Goal: Task Accomplishment & Management: Use online tool/utility

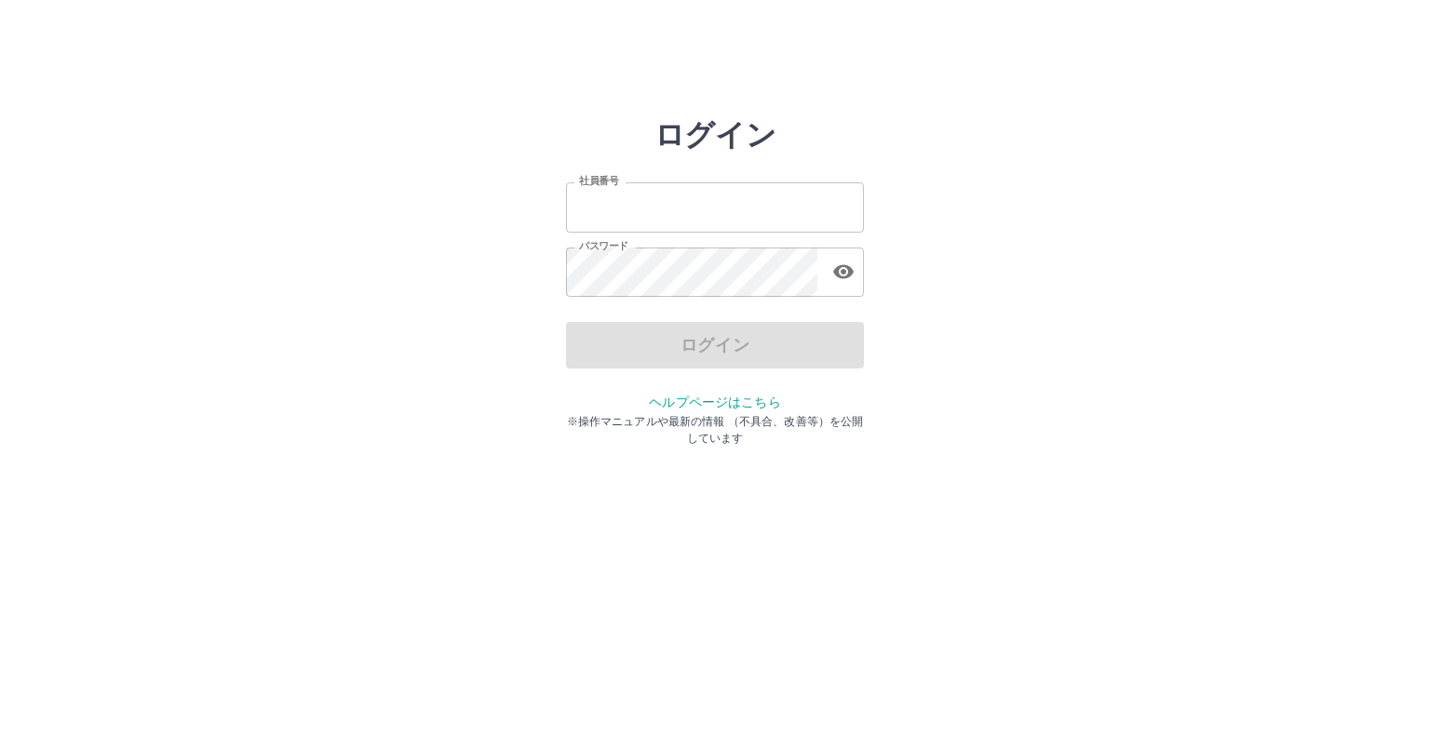
type input "*******"
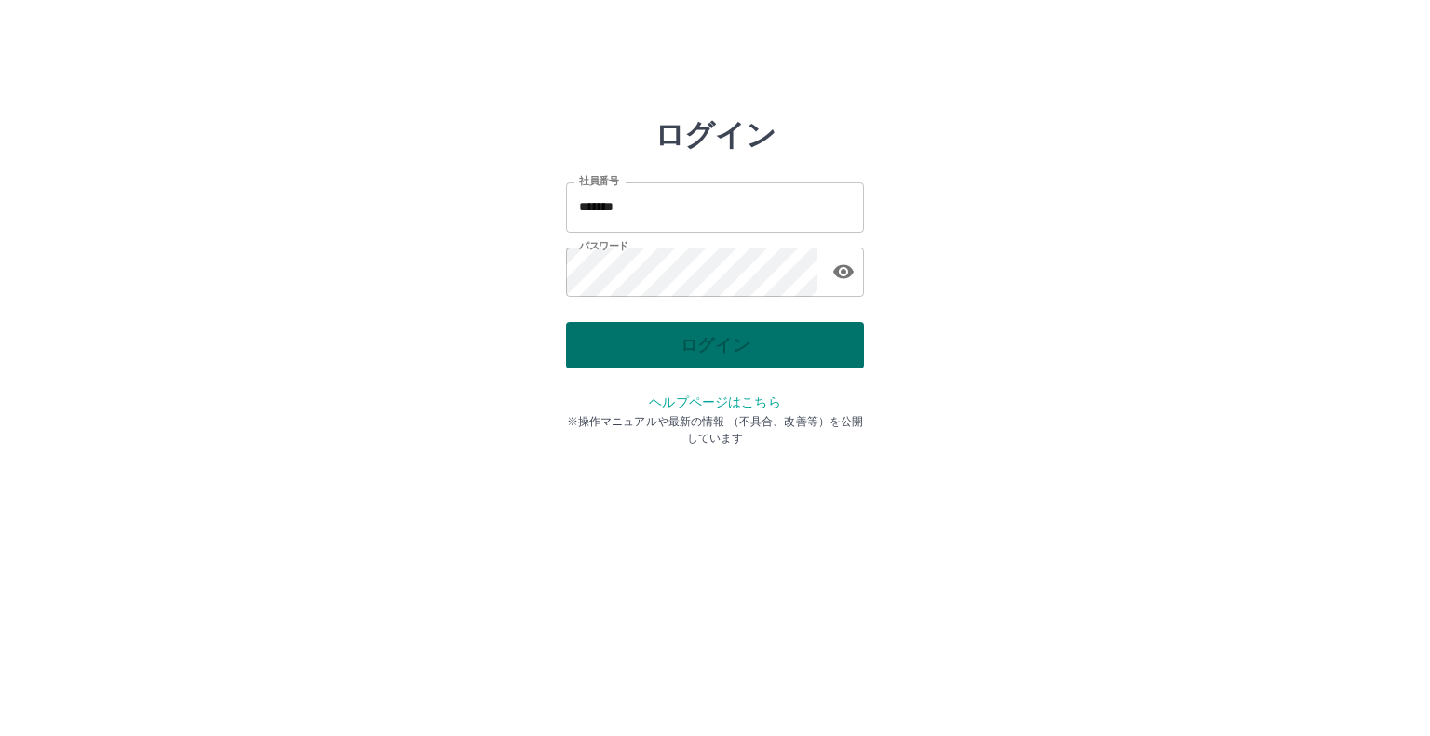
drag, startPoint x: 712, startPoint y: 339, endPoint x: 726, endPoint y: 338, distance: 14.0
click at [726, 338] on div "ログイン" at bounding box center [715, 345] width 298 height 47
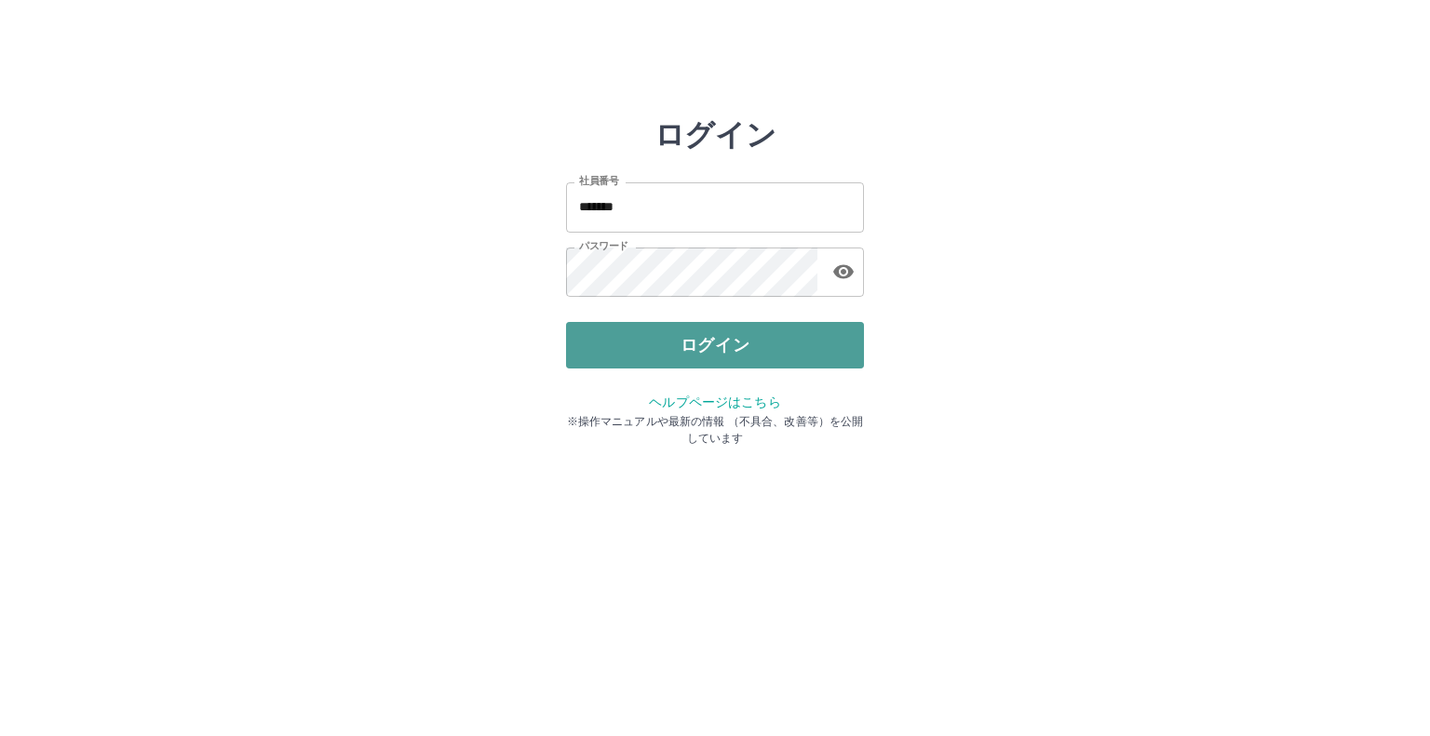
click at [726, 338] on button "ログイン" at bounding box center [715, 345] width 298 height 47
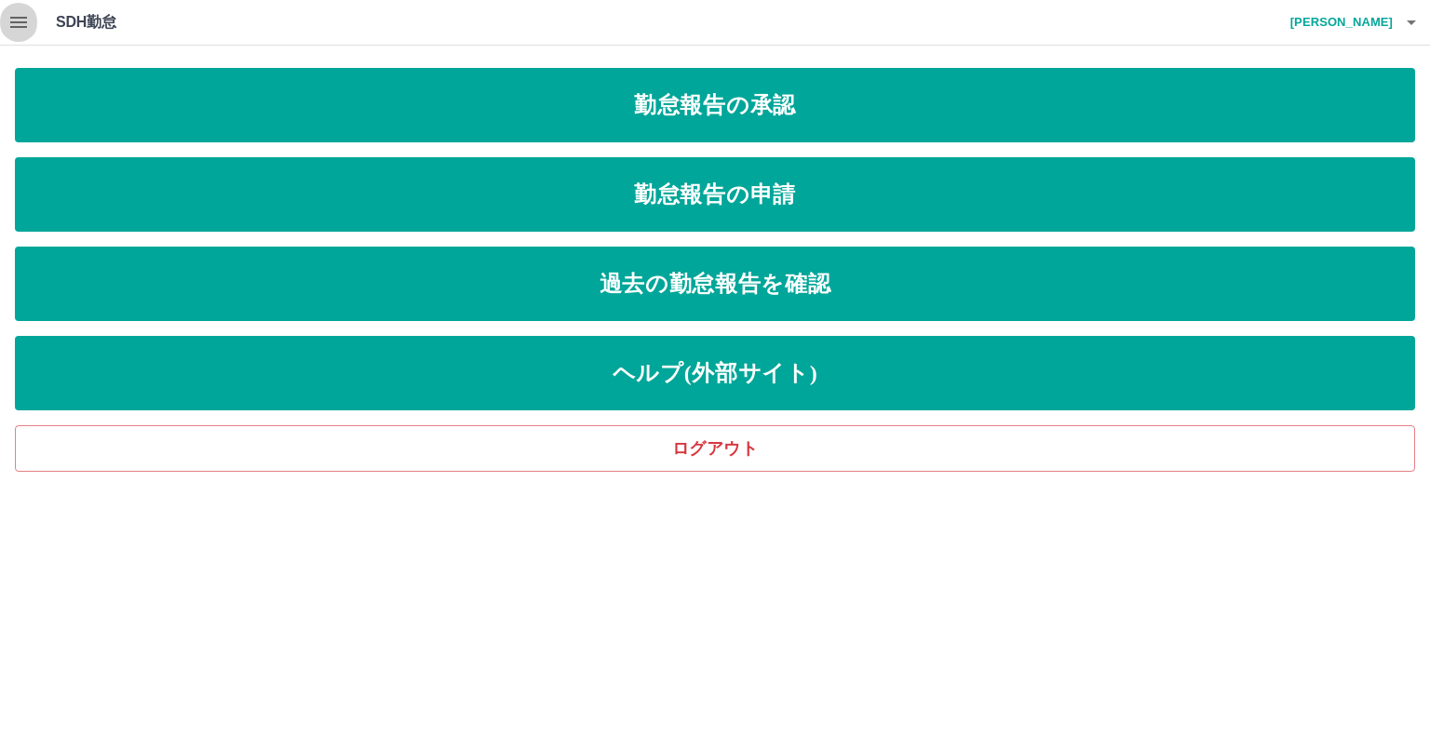
click at [28, 20] on icon "button" at bounding box center [18, 22] width 22 height 22
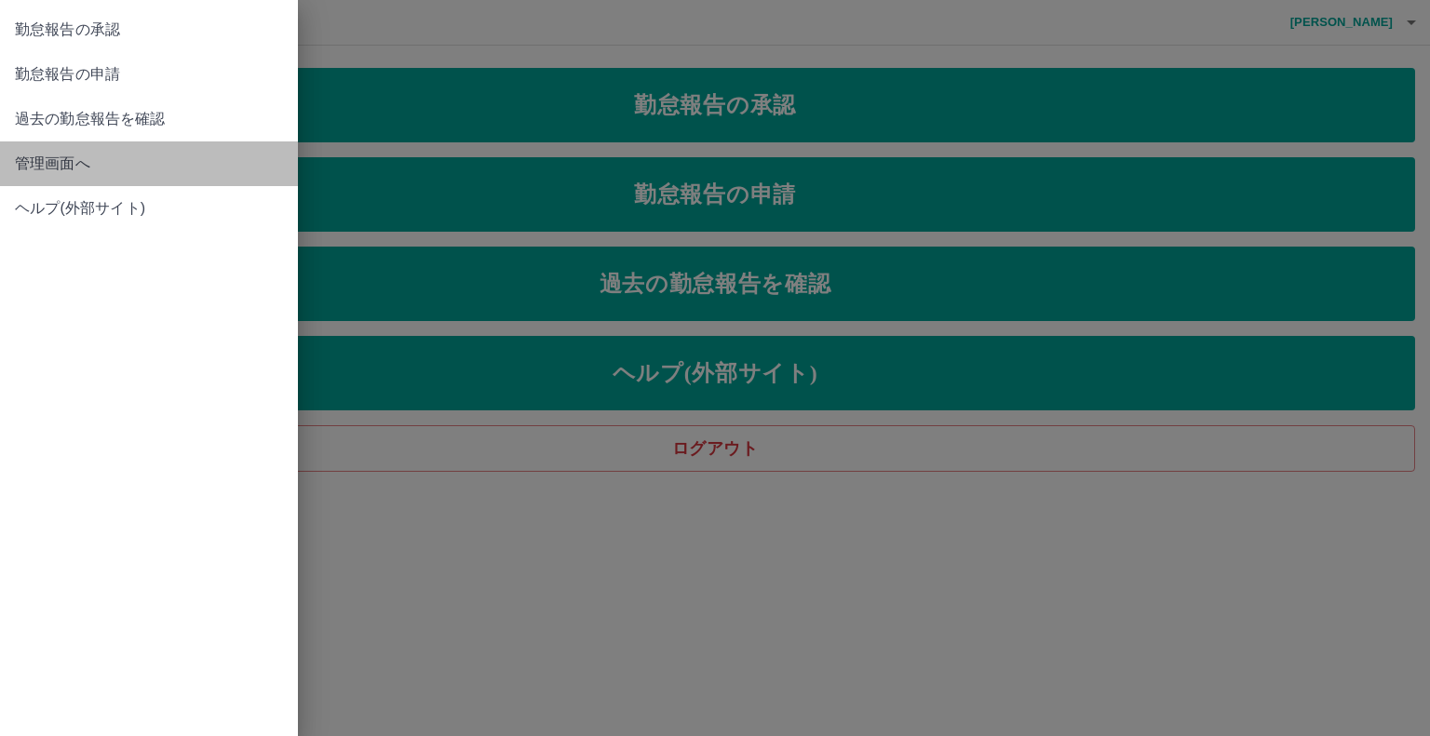
click at [90, 154] on span "管理画面へ" at bounding box center [149, 164] width 268 height 22
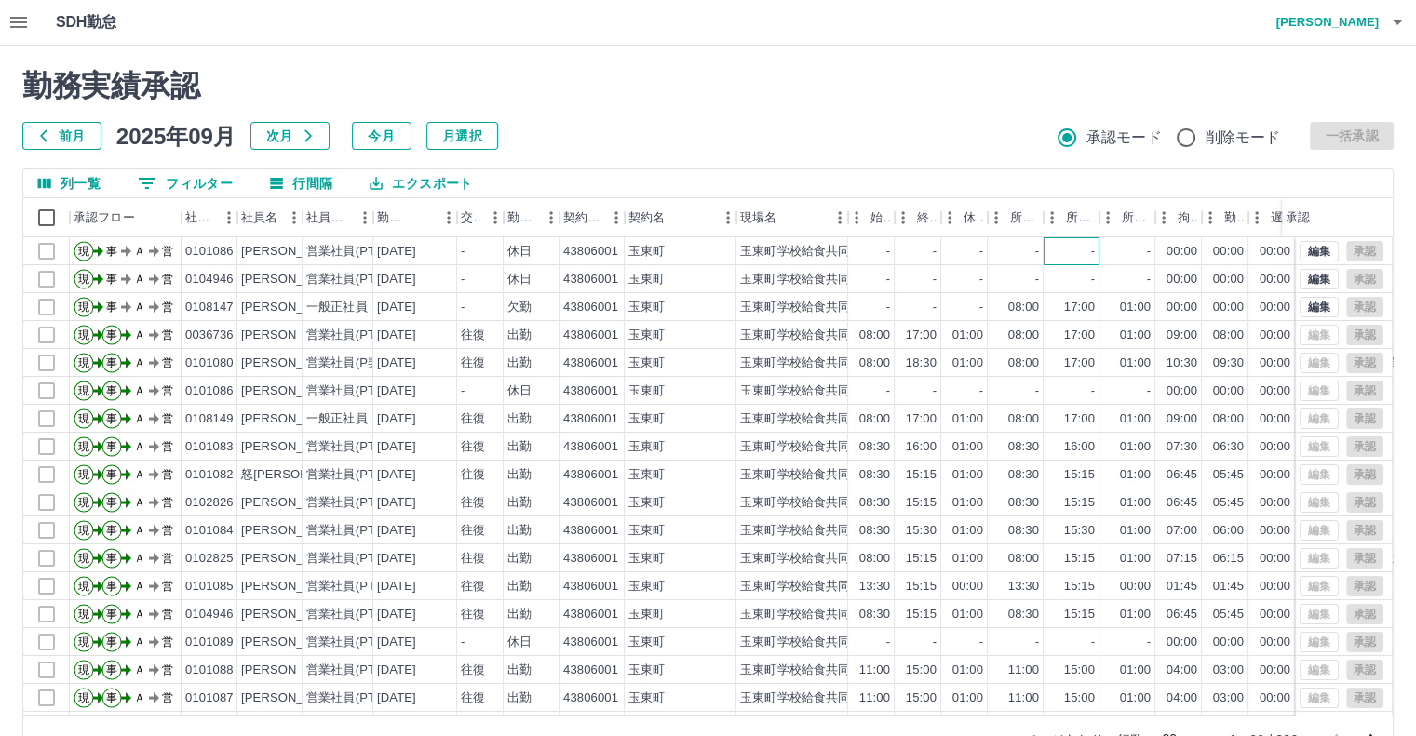
click at [1075, 263] on div "-" at bounding box center [1071, 251] width 56 height 28
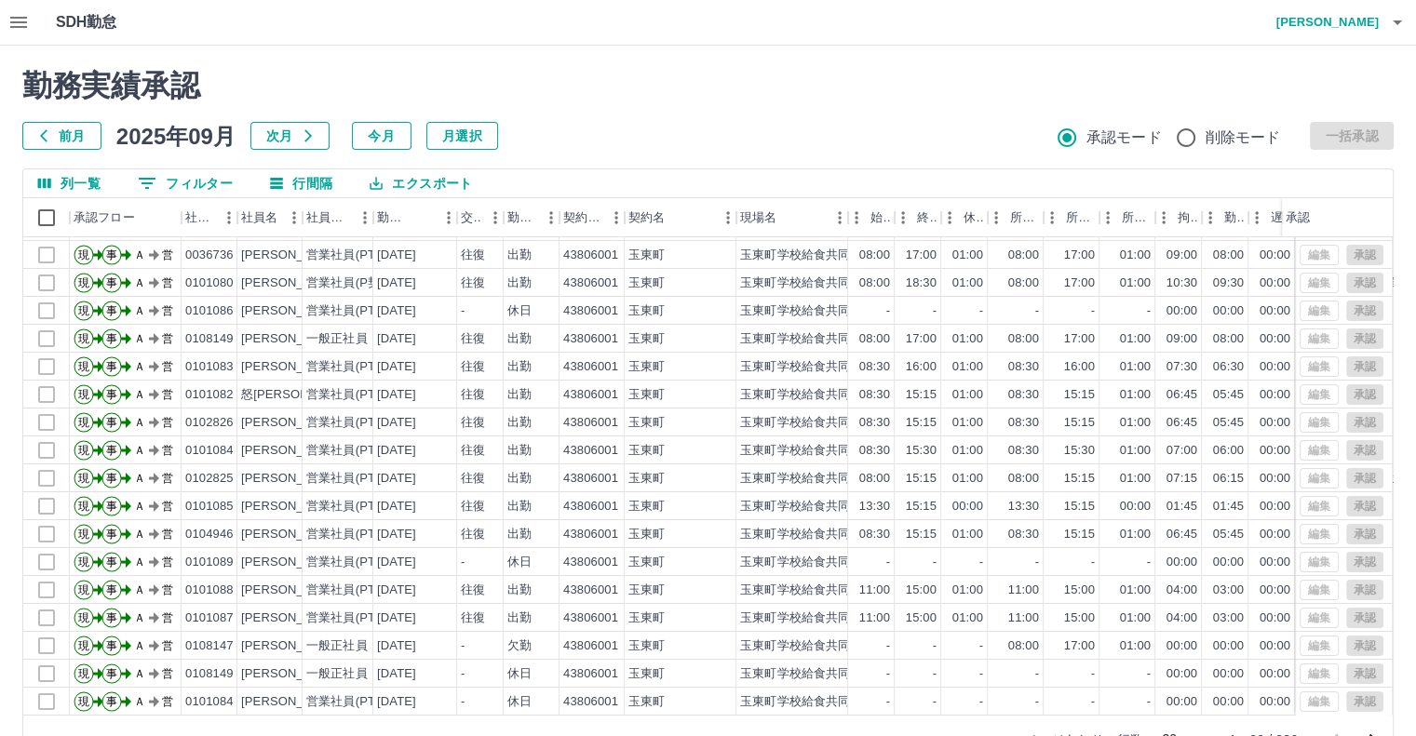
scroll to position [89, 0]
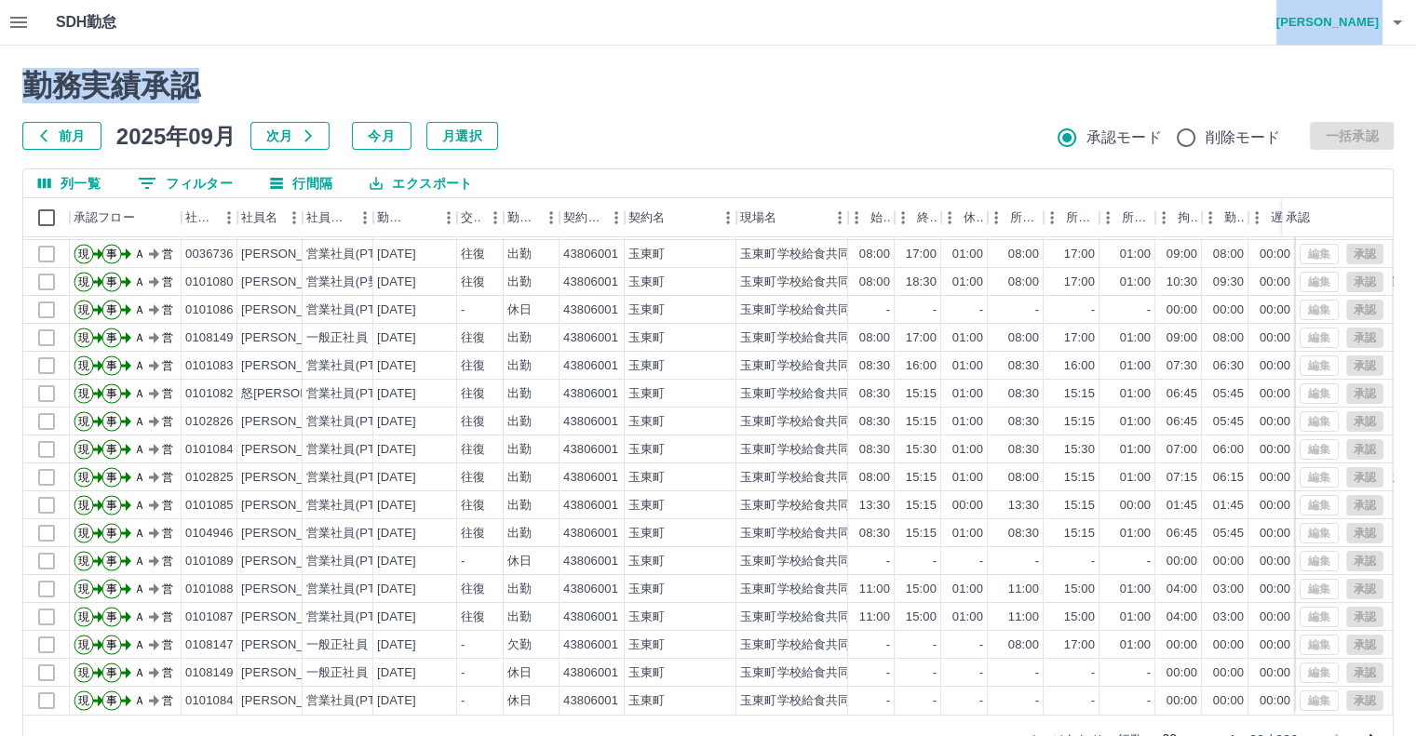
click at [1294, 47] on div "勤務実績承認 前月 2025年09月 次月 今月 月選択 承認モード 削除モード 一括承認 列一覧 0 フィルター 行間隔 エクスポート 承認フロー 社員番号…" at bounding box center [708, 416] width 1416 height 741
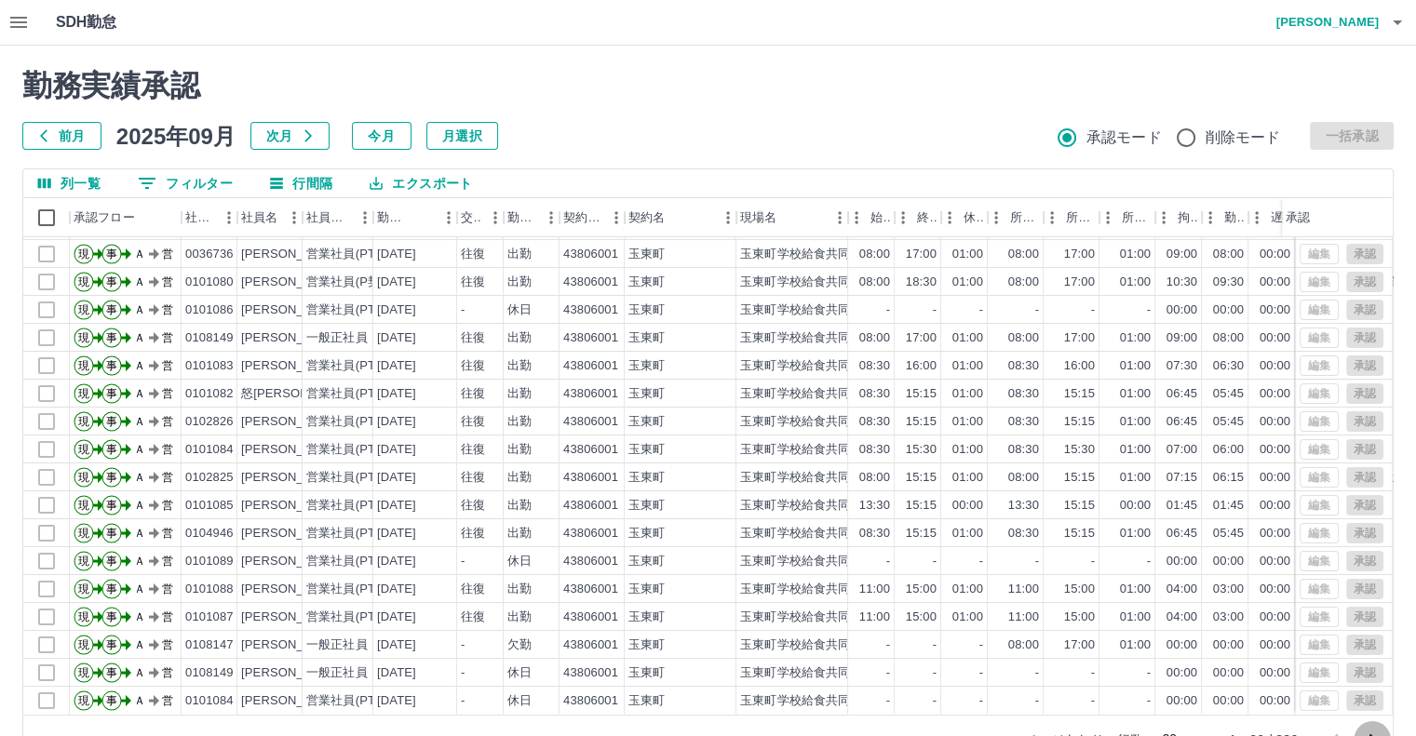
click at [1370, 734] on icon "次のページへ" at bounding box center [1372, 739] width 7 height 11
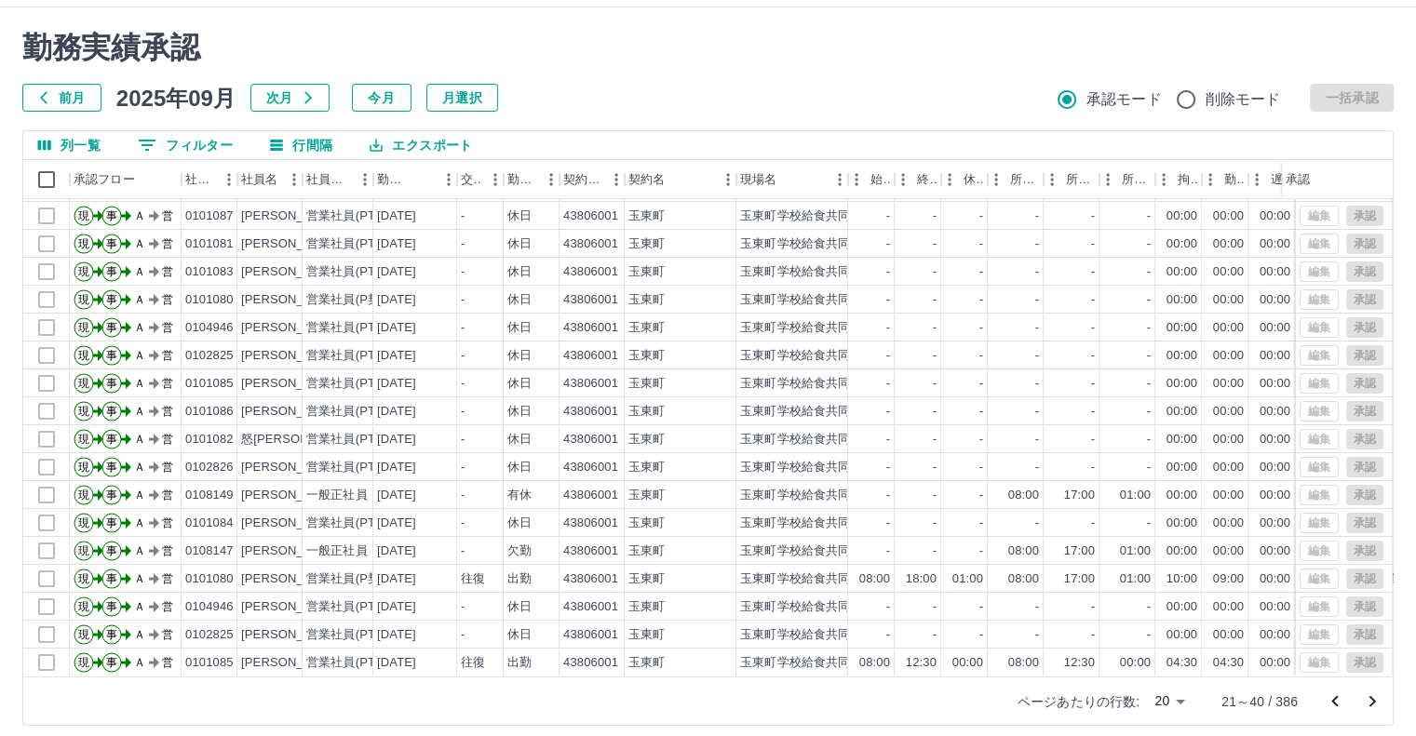
scroll to position [50, 0]
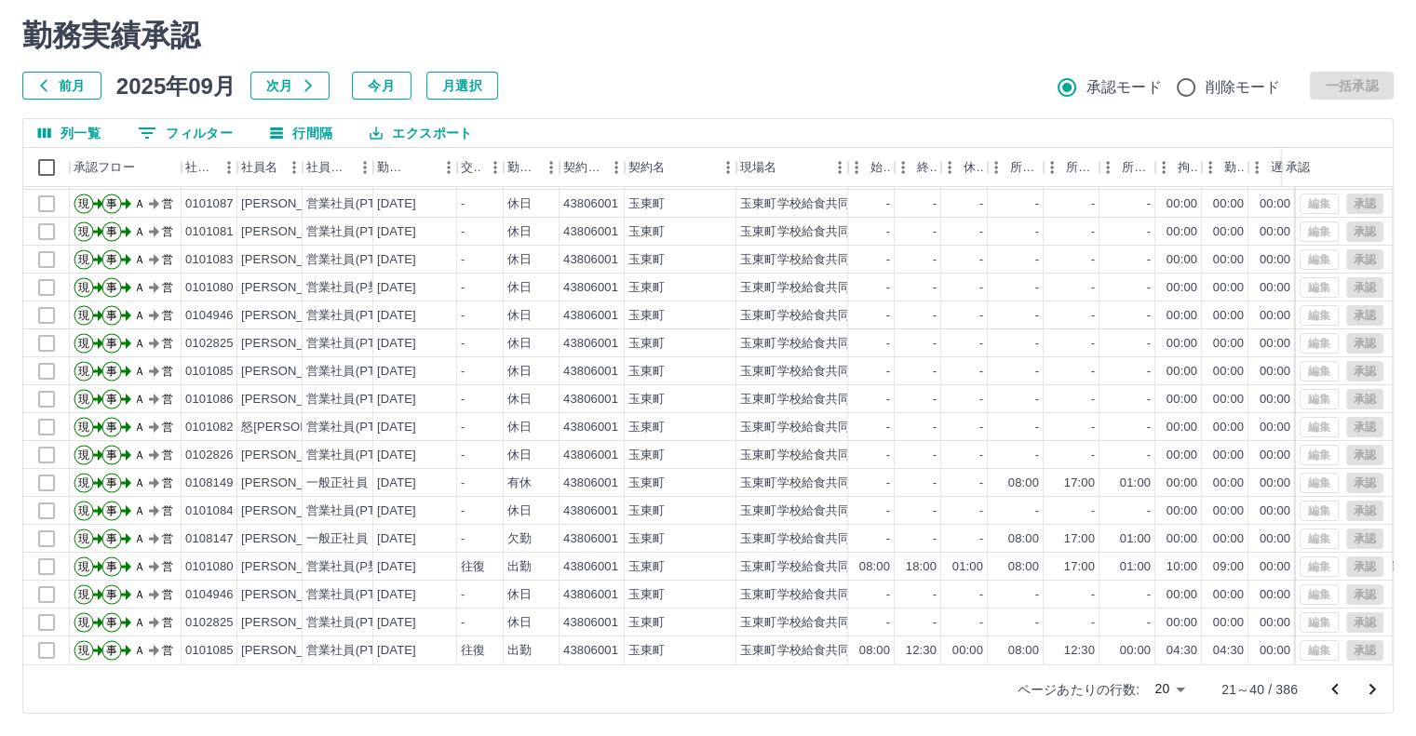
click at [1376, 688] on icon "次のページへ" at bounding box center [1372, 690] width 22 height 22
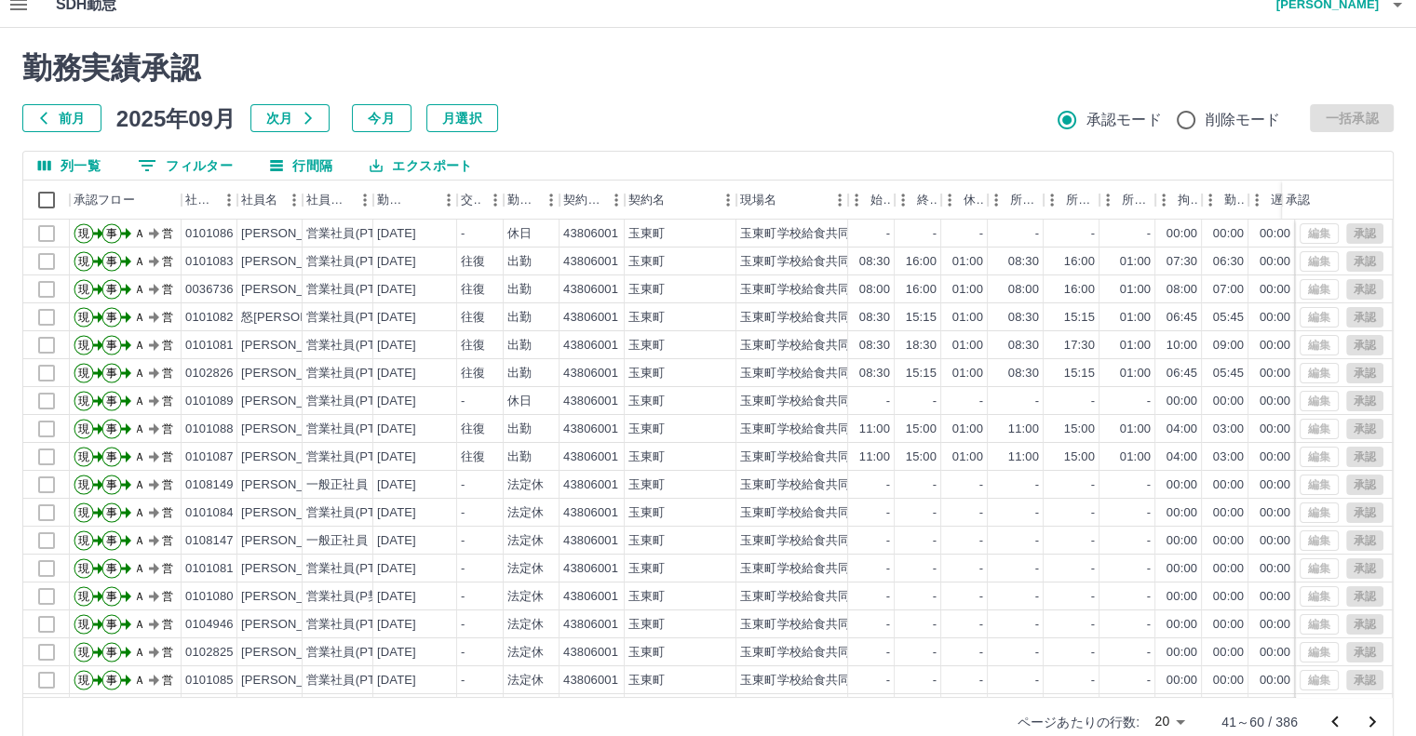
scroll to position [0, 0]
